Goal: Task Accomplishment & Management: Manage account settings

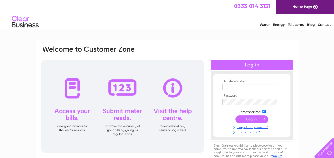
type input "petrie665@btinternet.com"
click at [253, 119] on input "submit" at bounding box center [251, 118] width 33 height 7
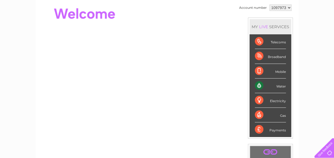
scroll to position [28, 0]
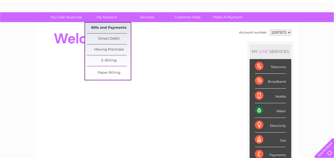
click at [109, 26] on link "Bills and Payments" at bounding box center [109, 28] width 44 height 11
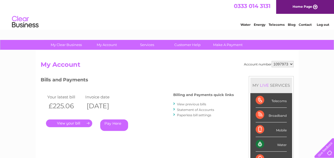
click at [78, 122] on link "." at bounding box center [69, 123] width 46 height 8
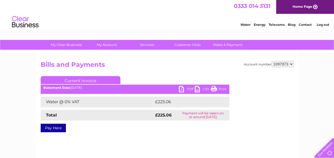
click at [181, 88] on link "PDF" at bounding box center [187, 90] width 16 height 8
